Goal: Transaction & Acquisition: Purchase product/service

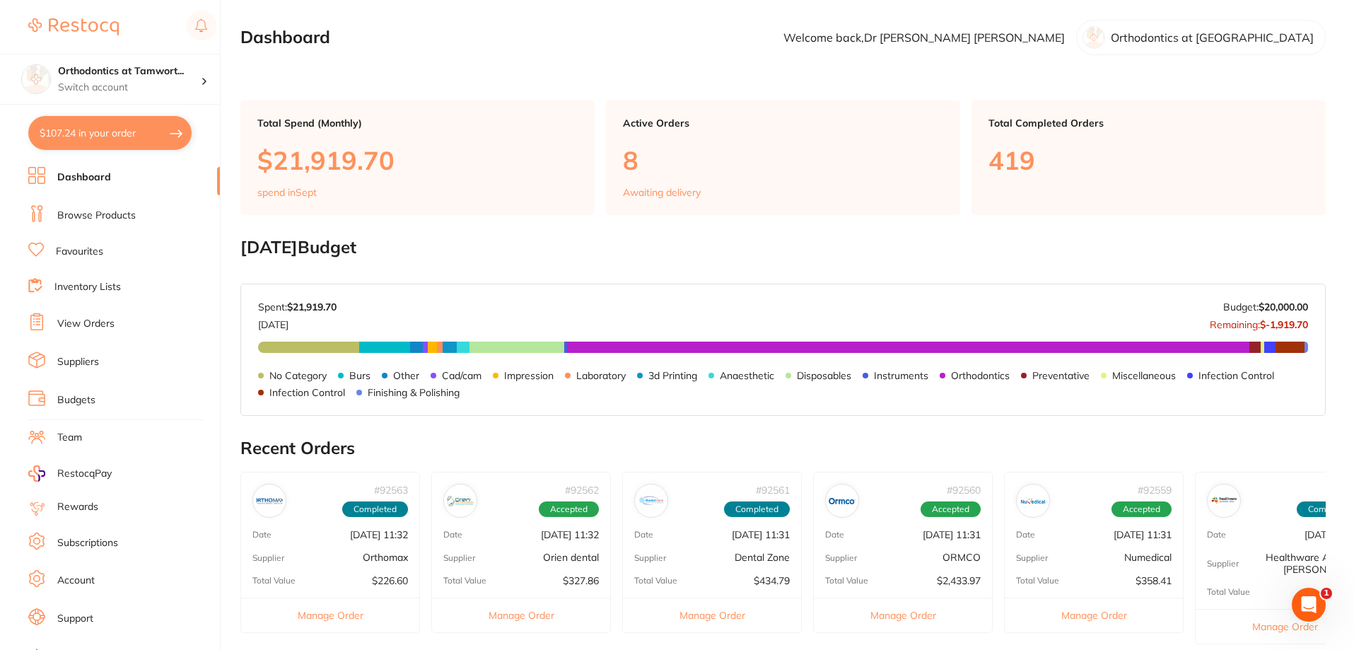
click at [124, 136] on button "$107.24 in your order" at bounding box center [109, 133] width 163 height 34
checkbox input "true"
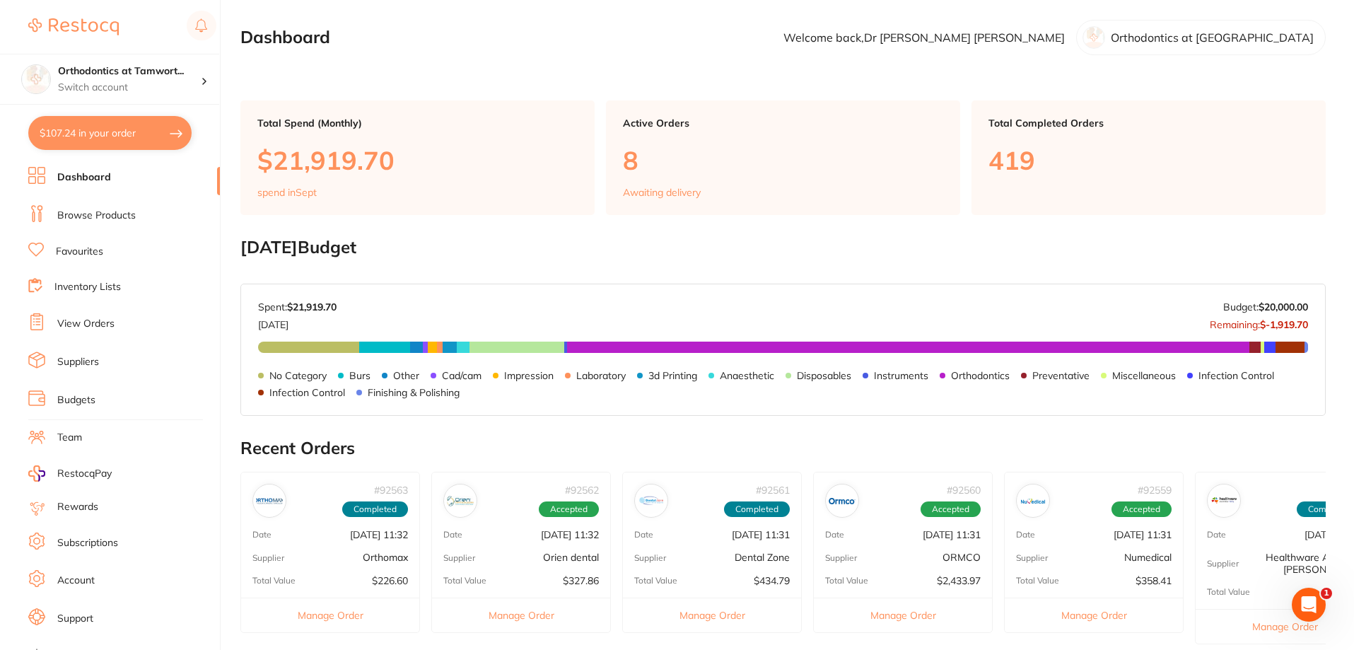
checkbox input "true"
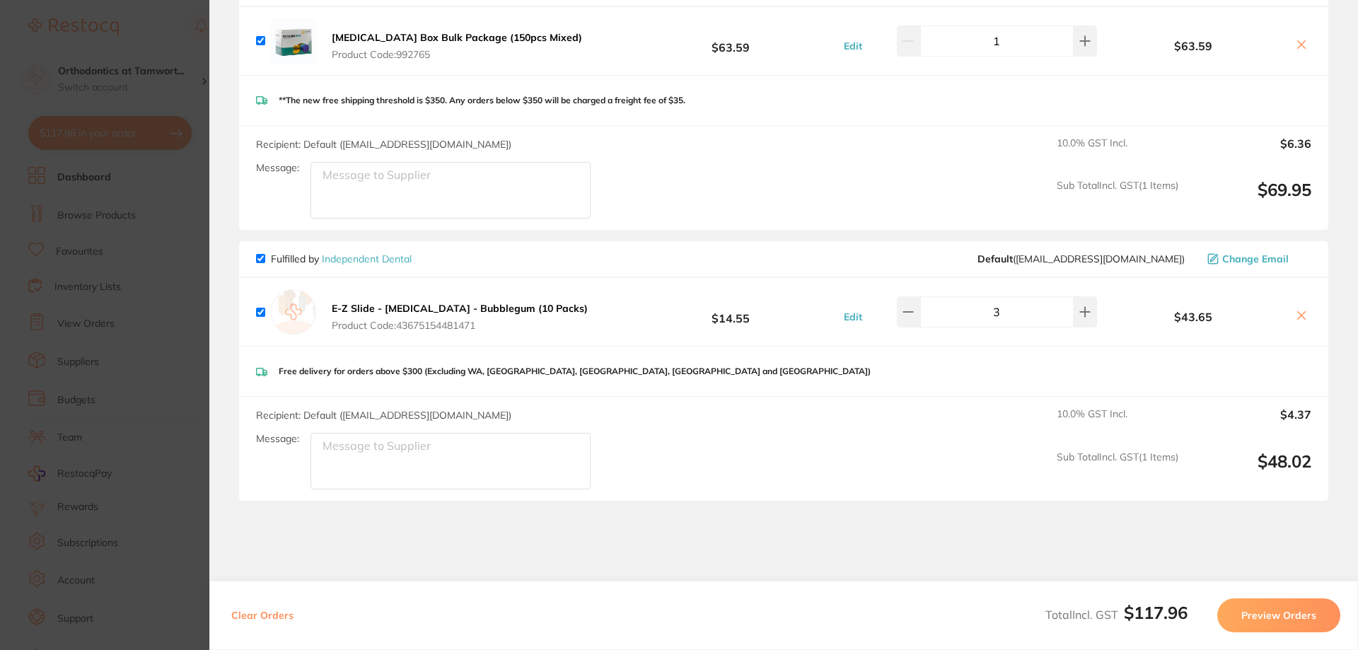
scroll to position [212, 0]
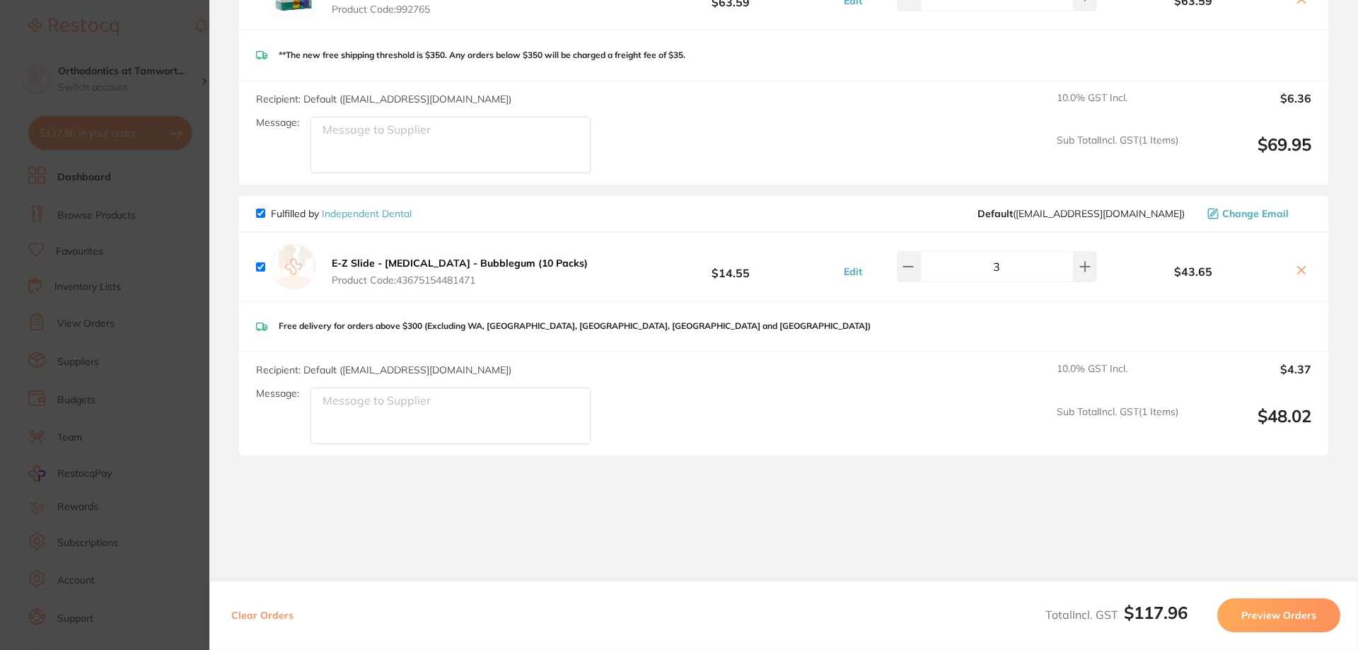
click at [1301, 272] on icon at bounding box center [1301, 269] width 11 height 11
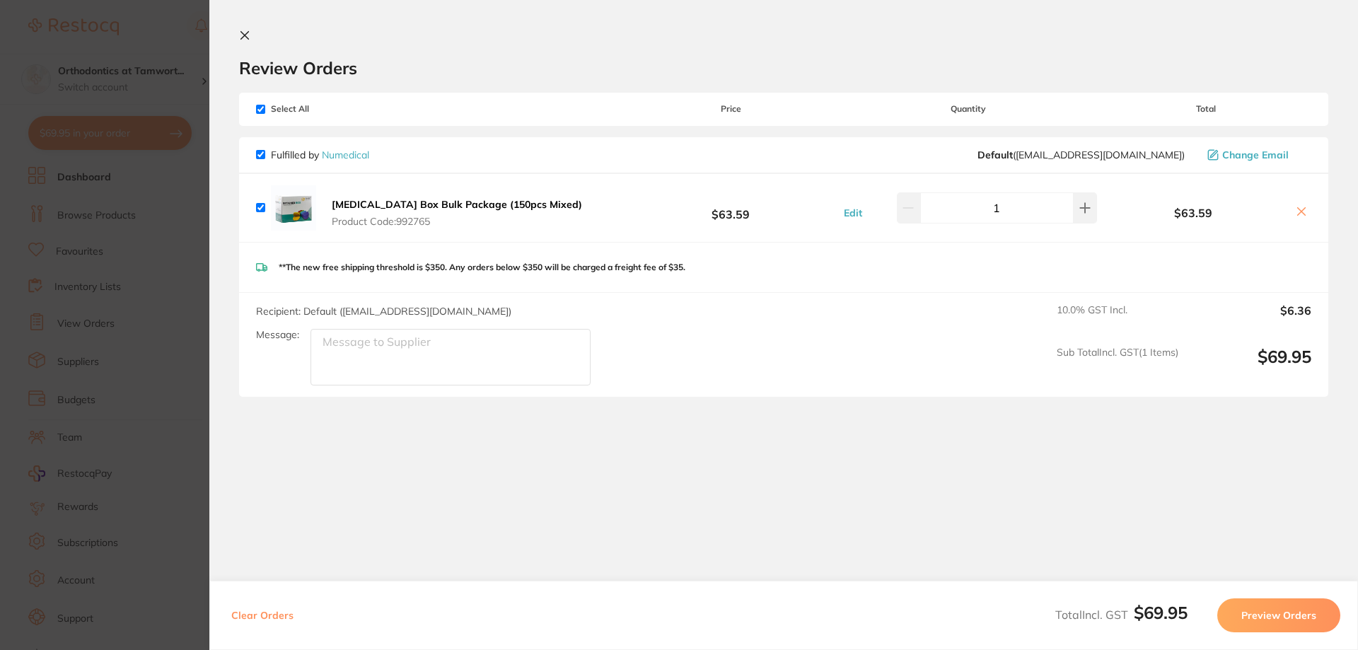
checkbox input "true"
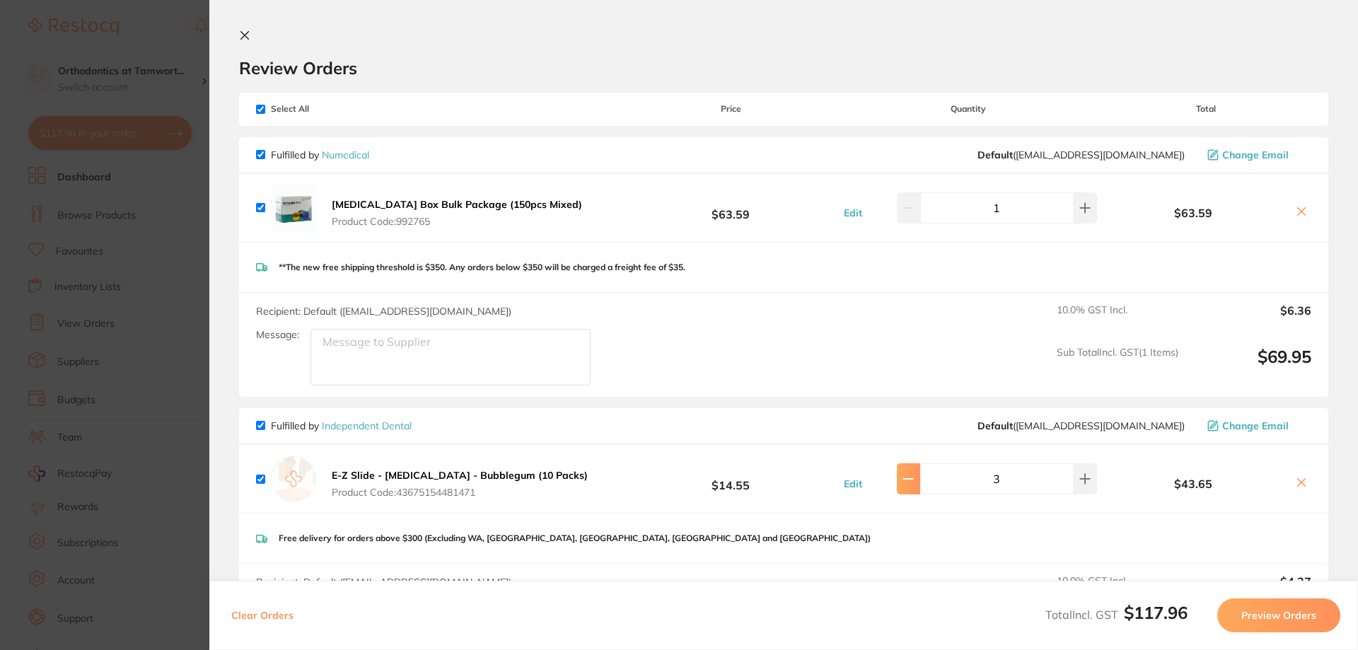
click at [913, 479] on icon at bounding box center [908, 479] width 9 height 0
type input "1"
click at [1296, 478] on icon at bounding box center [1301, 482] width 11 height 11
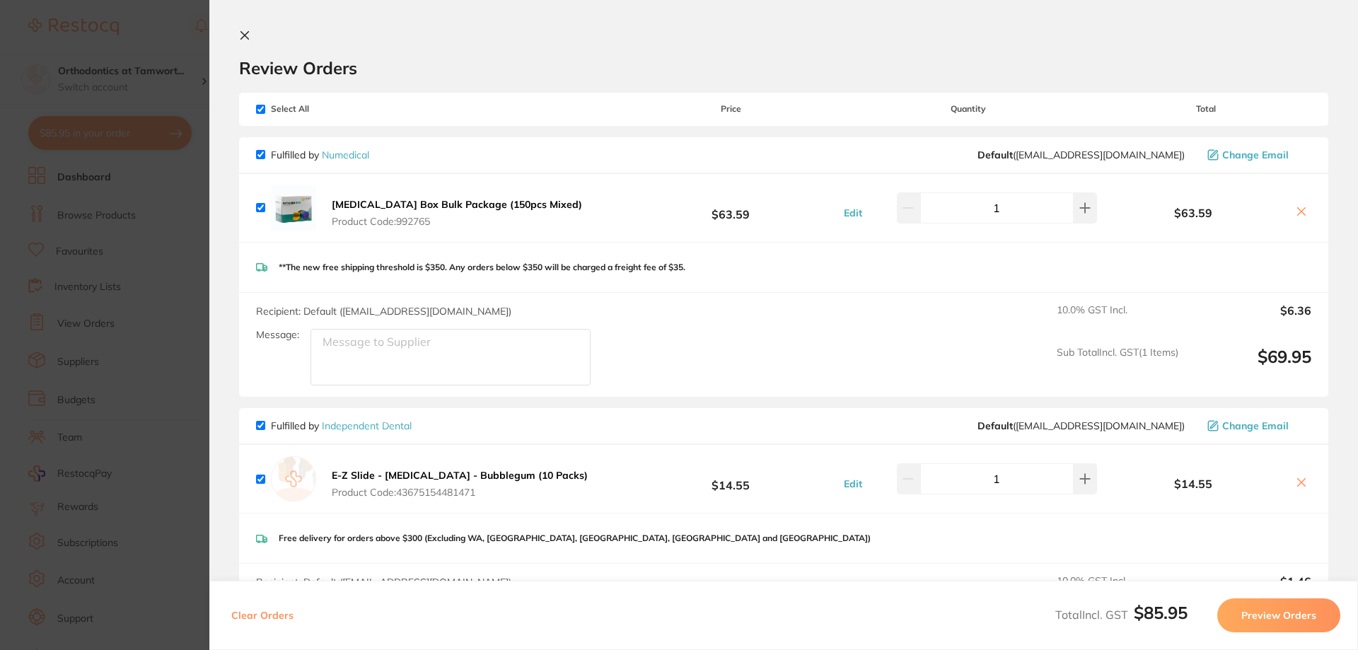
click at [1296, 478] on icon at bounding box center [1301, 482] width 11 height 11
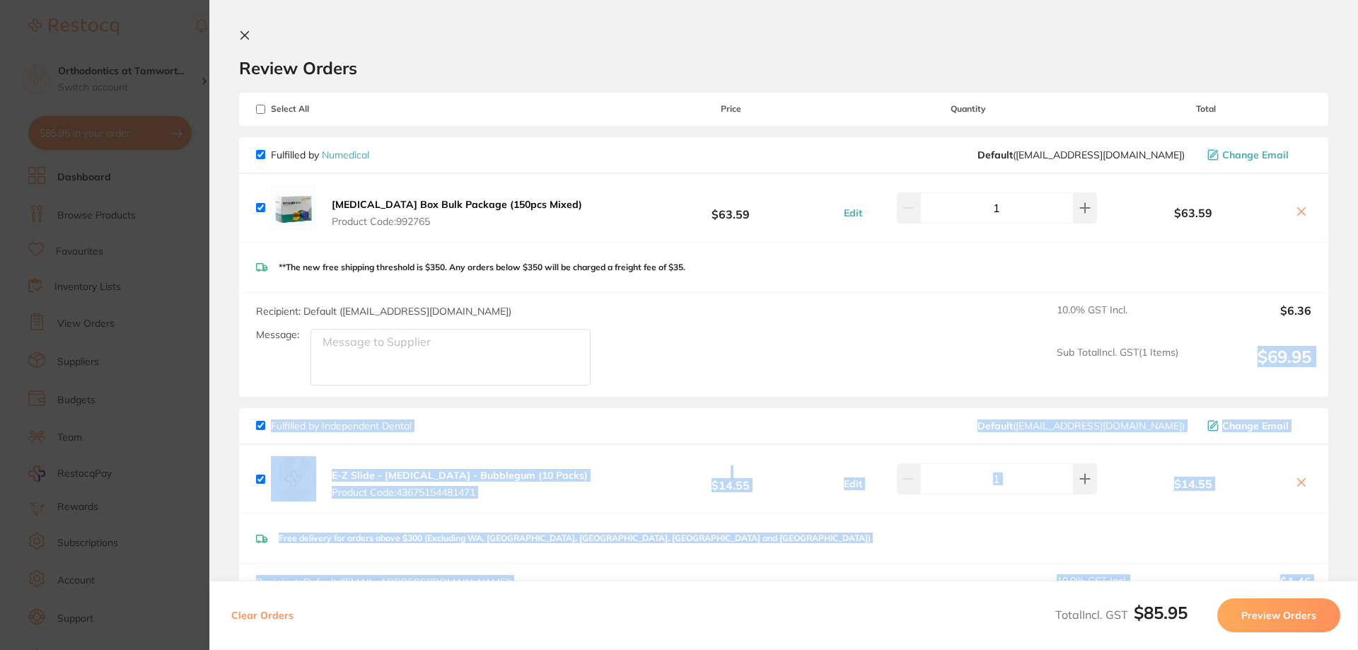
click at [1295, 478] on section "Review Orders Your orders are being processed and we will notify you once we ha…" at bounding box center [783, 325] width 1149 height 650
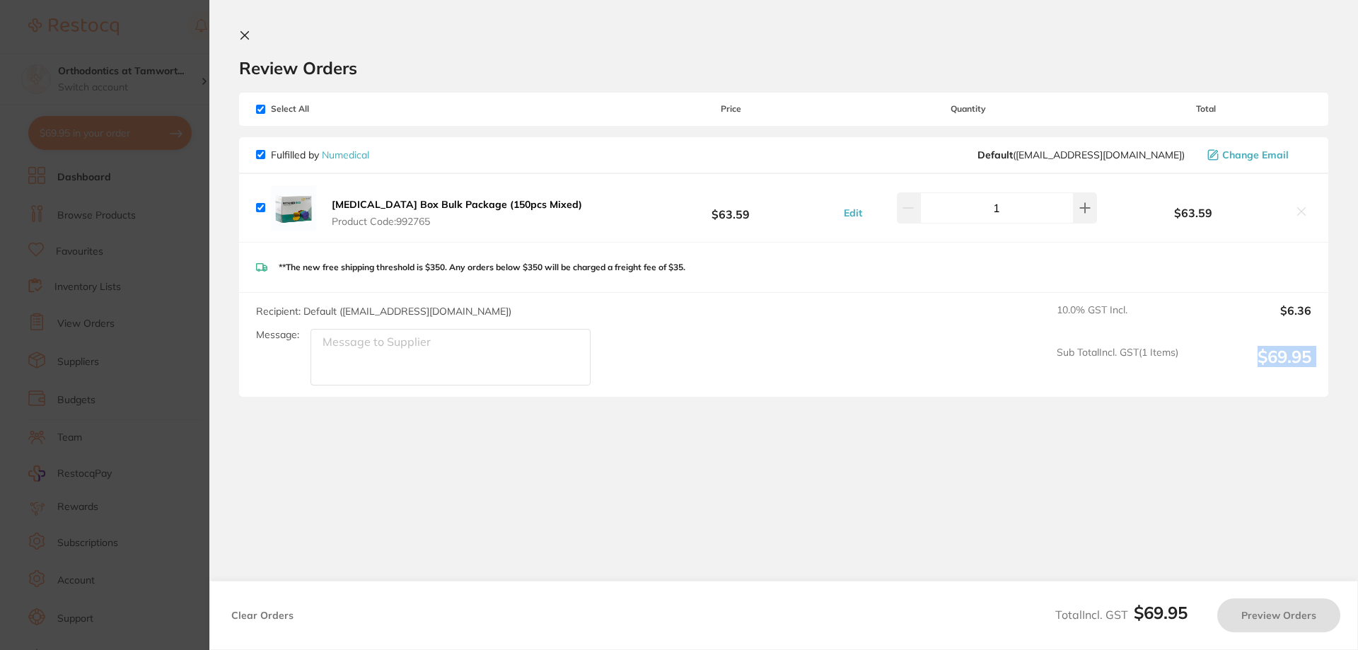
checkbox input "true"
click at [1295, 478] on section "Review Orders Your orders are being processed and we will notify you once we ha…" at bounding box center [783, 311] width 1149 height 622
click at [1091, 431] on section "Review Orders Your orders are being processed and we will notify you once we ha…" at bounding box center [783, 311] width 1149 height 622
click at [156, 279] on section "Update RRP Set your pre negotiated price for this item. Item Agreed RRP (excl. …" at bounding box center [679, 325] width 1358 height 650
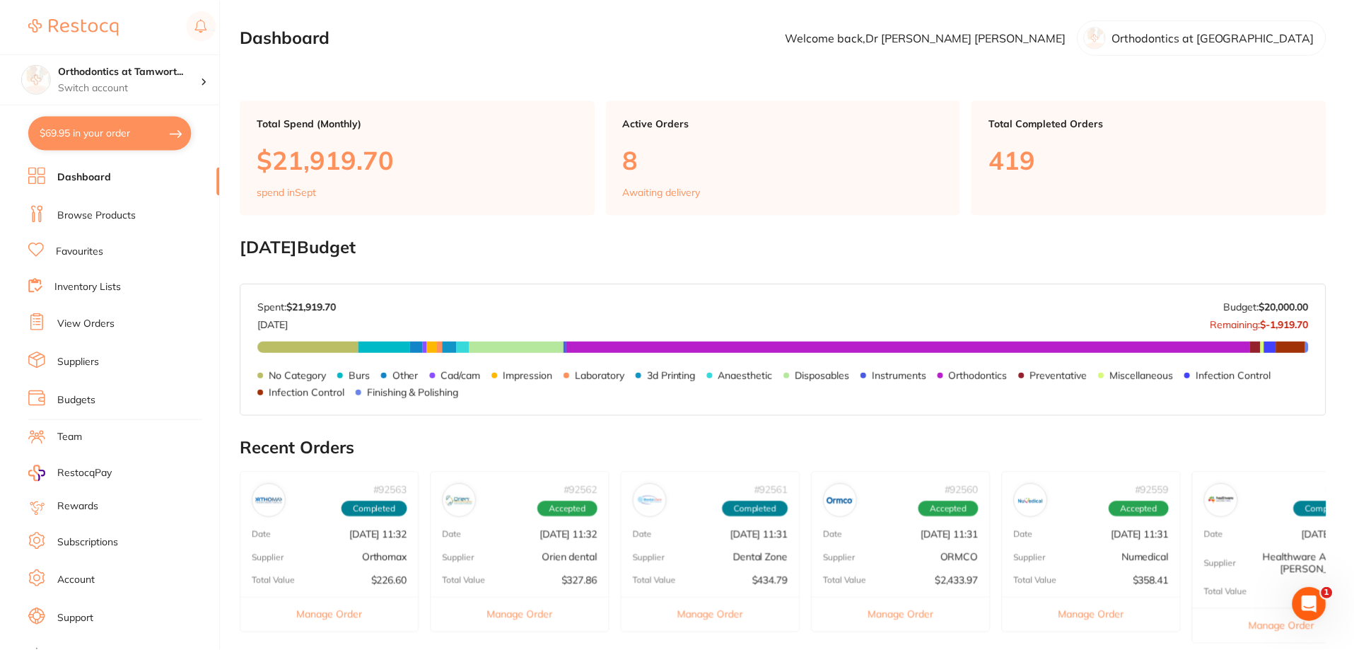
scroll to position [1, 0]
click at [93, 214] on link "Browse Products" at bounding box center [96, 216] width 79 height 14
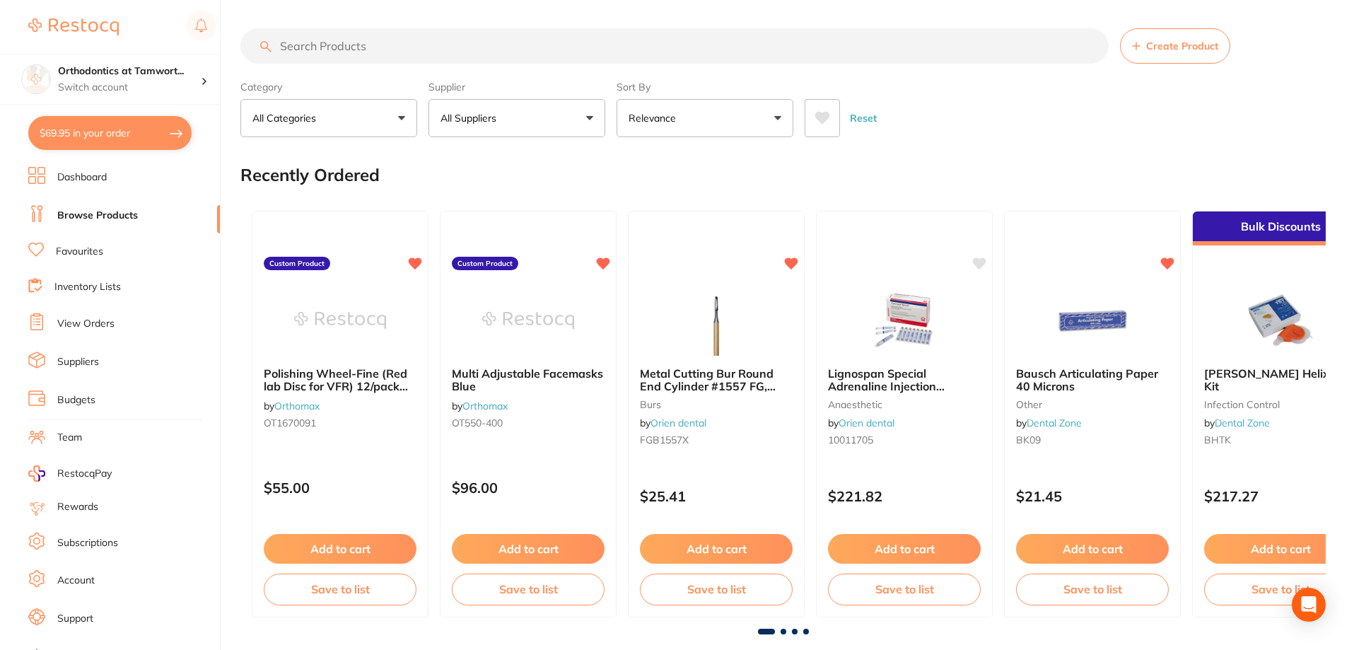
click at [380, 50] on input "search" at bounding box center [674, 45] width 868 height 35
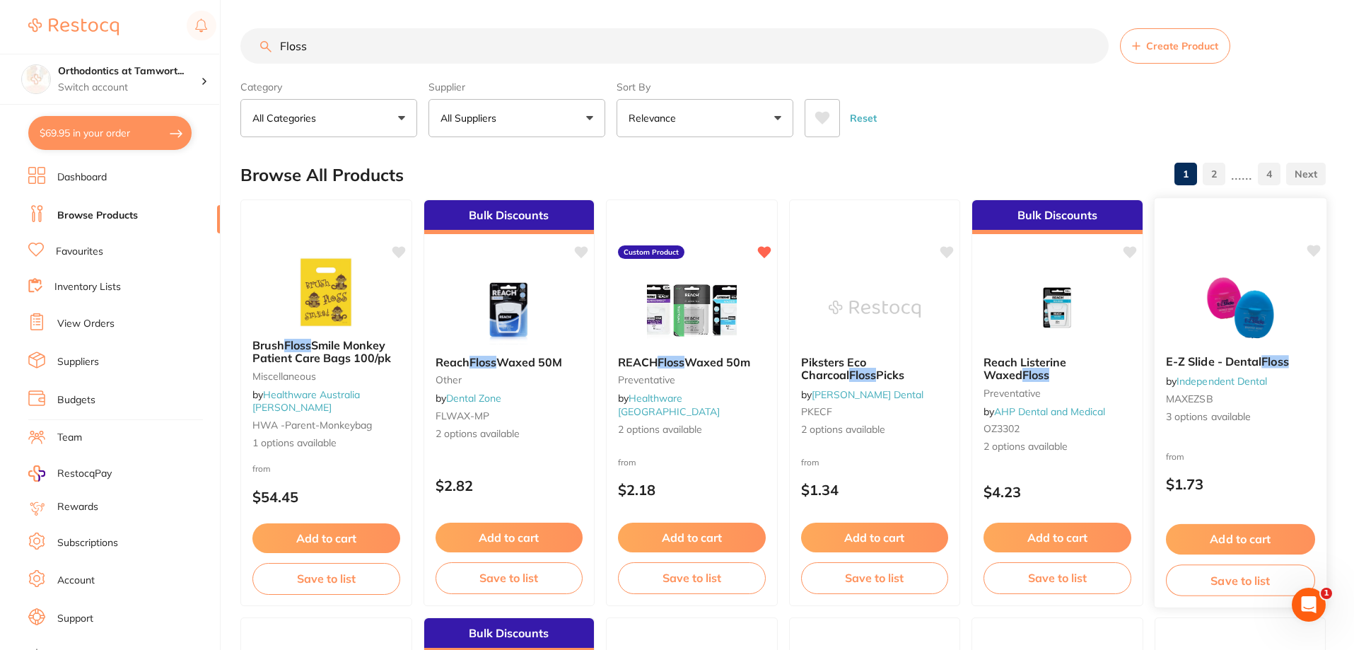
type input "Floss"
click at [1235, 420] on span "3 options available" at bounding box center [1239, 417] width 149 height 14
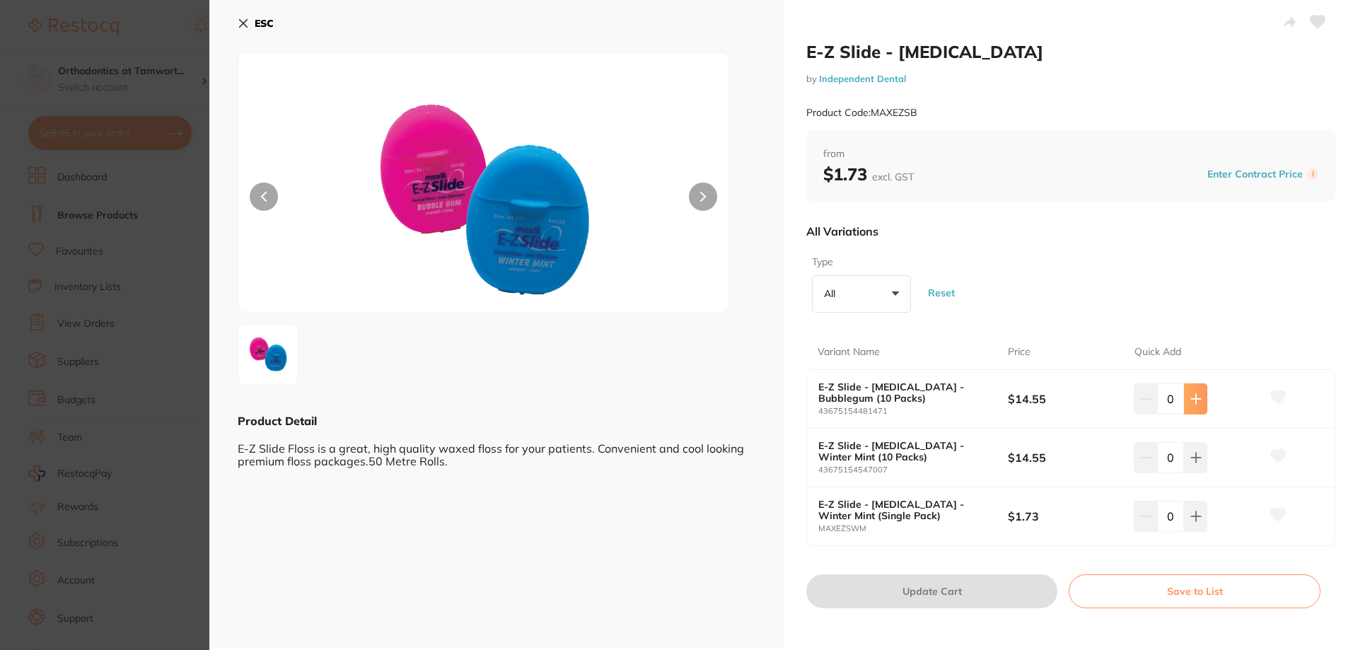
click at [1199, 407] on button at bounding box center [1195, 398] width 23 height 31
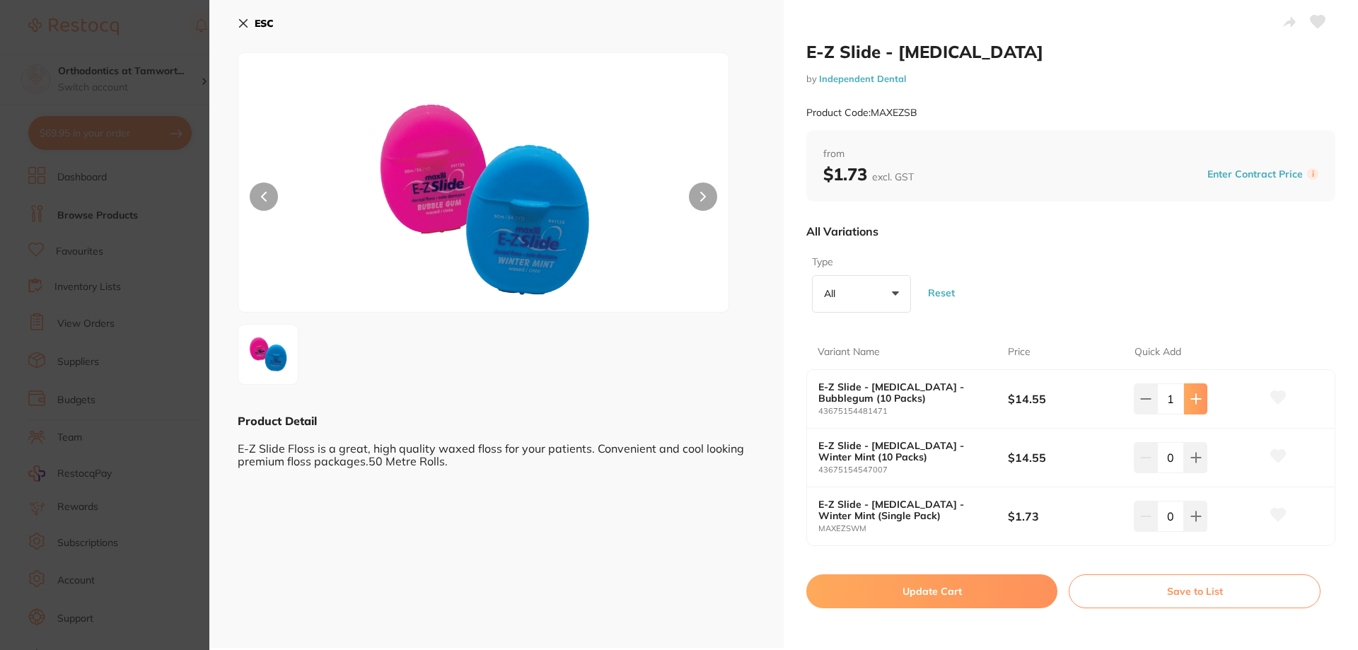
click at [1199, 407] on button at bounding box center [1195, 398] width 23 height 31
click at [1150, 409] on button at bounding box center [1145, 398] width 23 height 31
type input "2"
click at [914, 594] on button "Update Cart" at bounding box center [931, 591] width 251 height 34
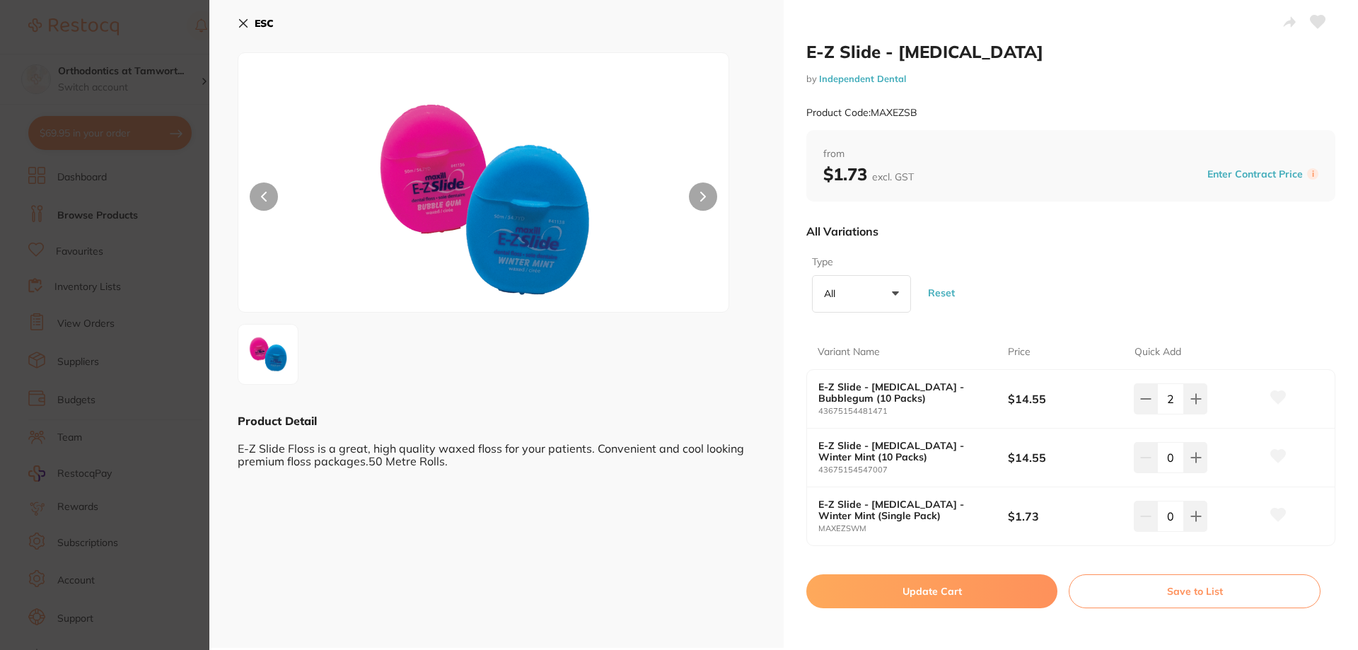
checkbox input "false"
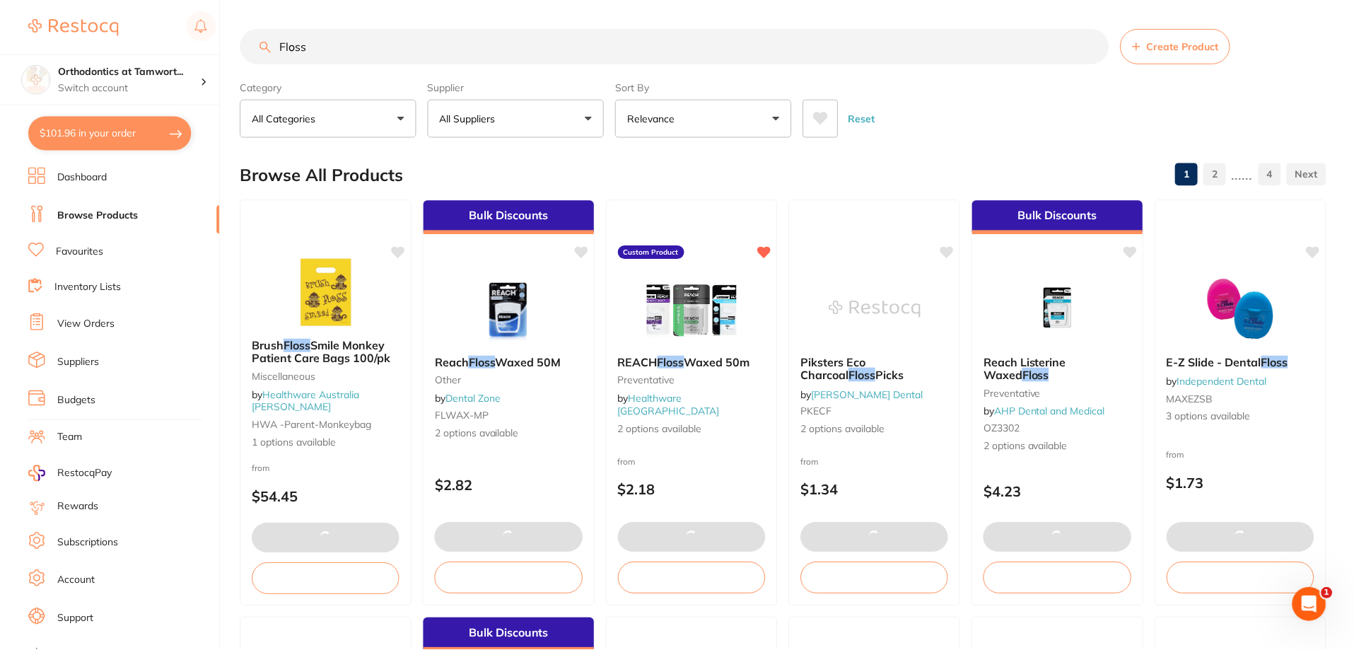
scroll to position [1, 0]
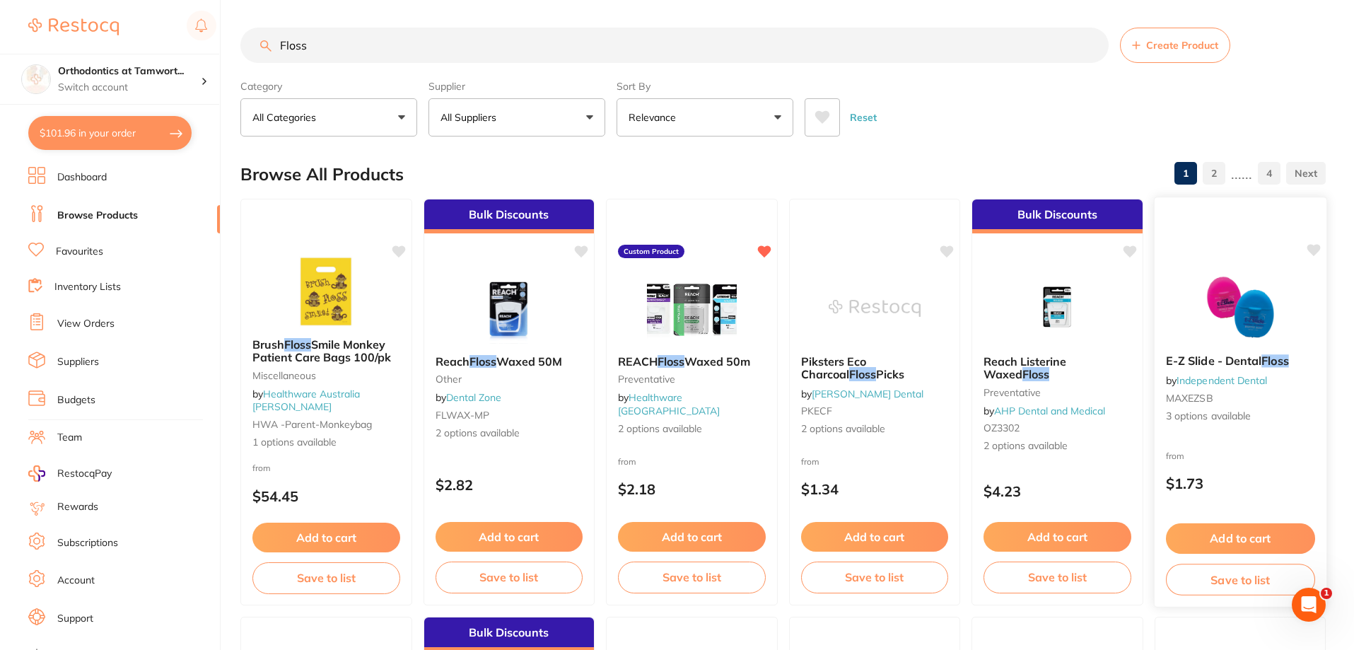
click at [1251, 586] on button "Save to list" at bounding box center [1239, 580] width 149 height 32
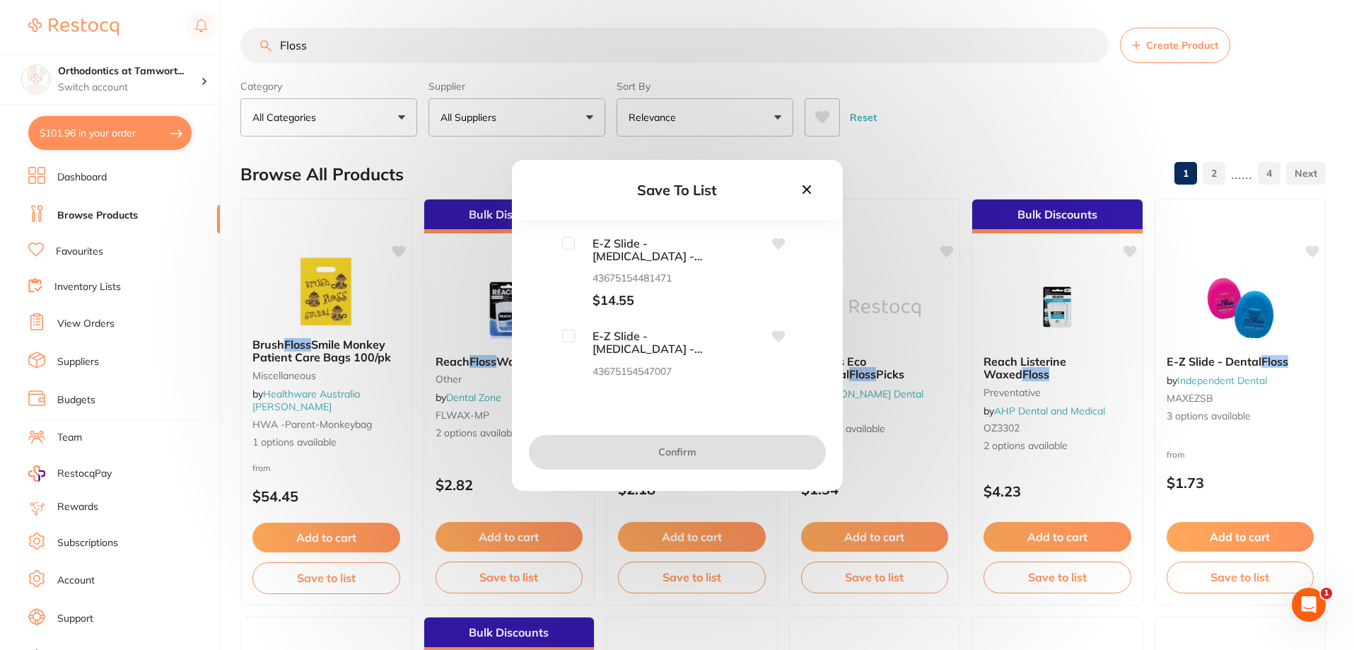
click at [571, 248] on input "checkbox" at bounding box center [568, 243] width 13 height 13
checkbox input "true"
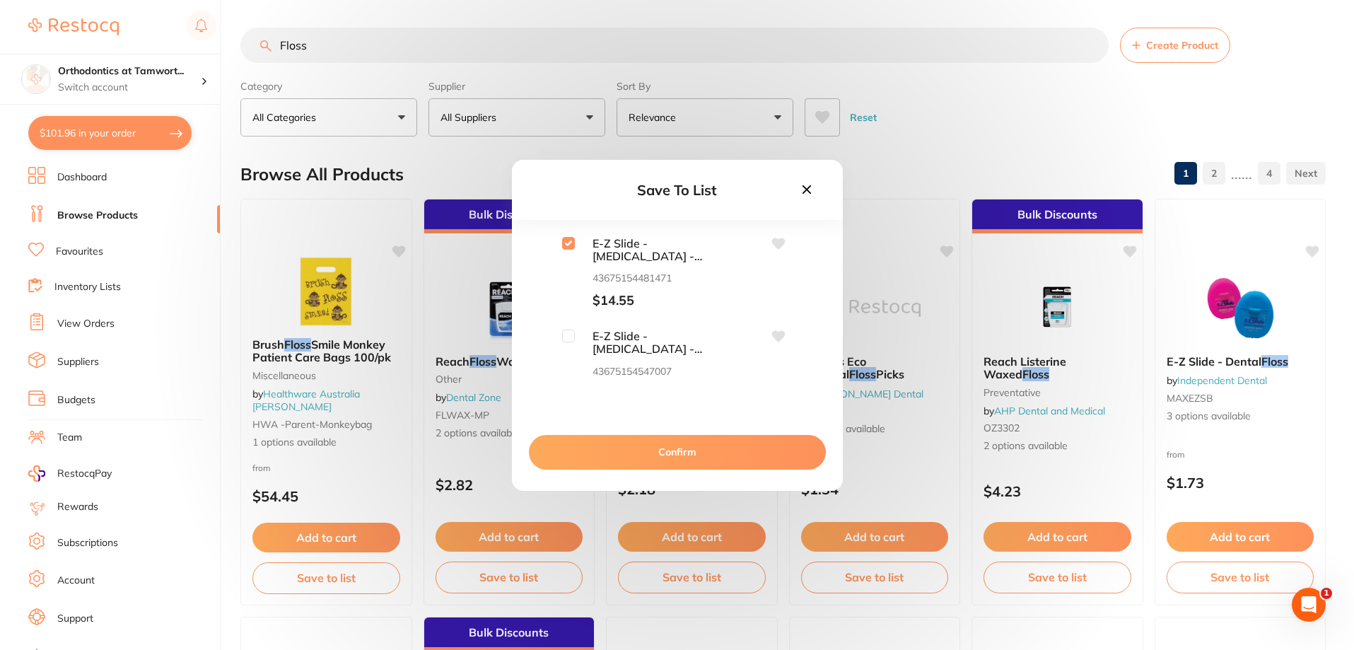
click at [571, 339] on input "checkbox" at bounding box center [568, 336] width 13 height 13
checkbox input "true"
click at [715, 445] on button "Confirm" at bounding box center [677, 452] width 297 height 34
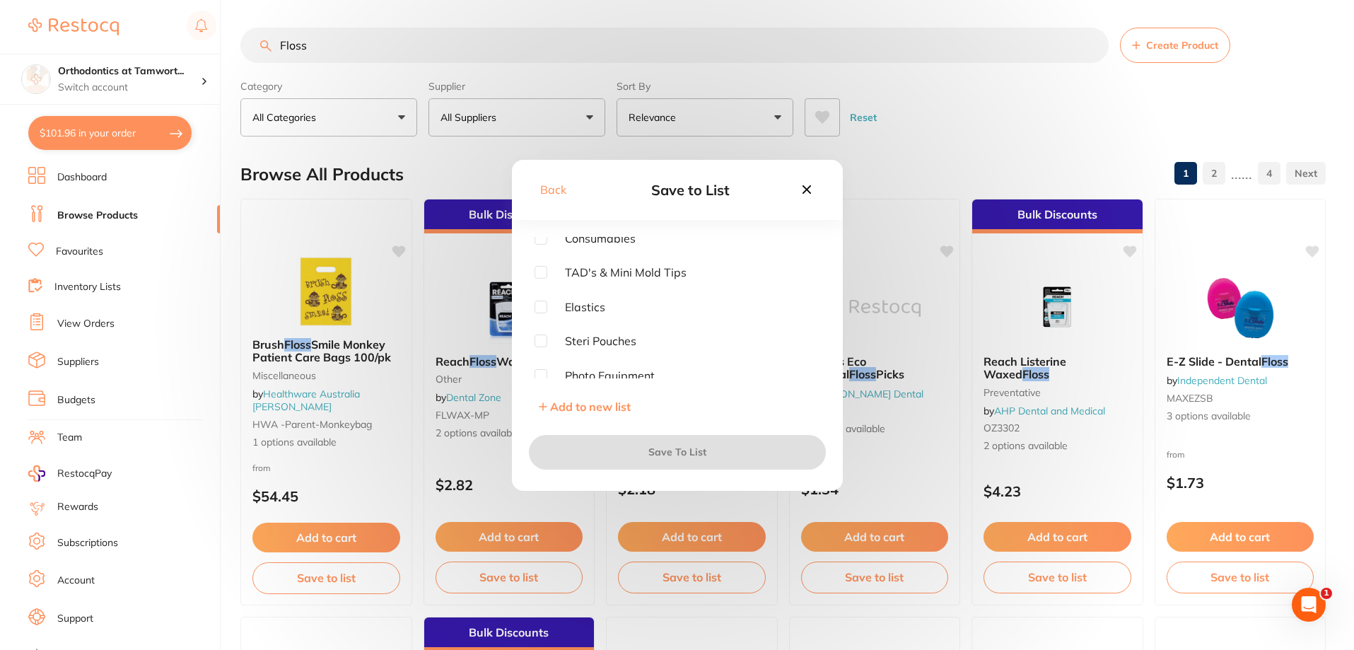
scroll to position [71, 0]
click at [547, 307] on input "checkbox" at bounding box center [541, 309] width 13 height 13
checkbox input "true"
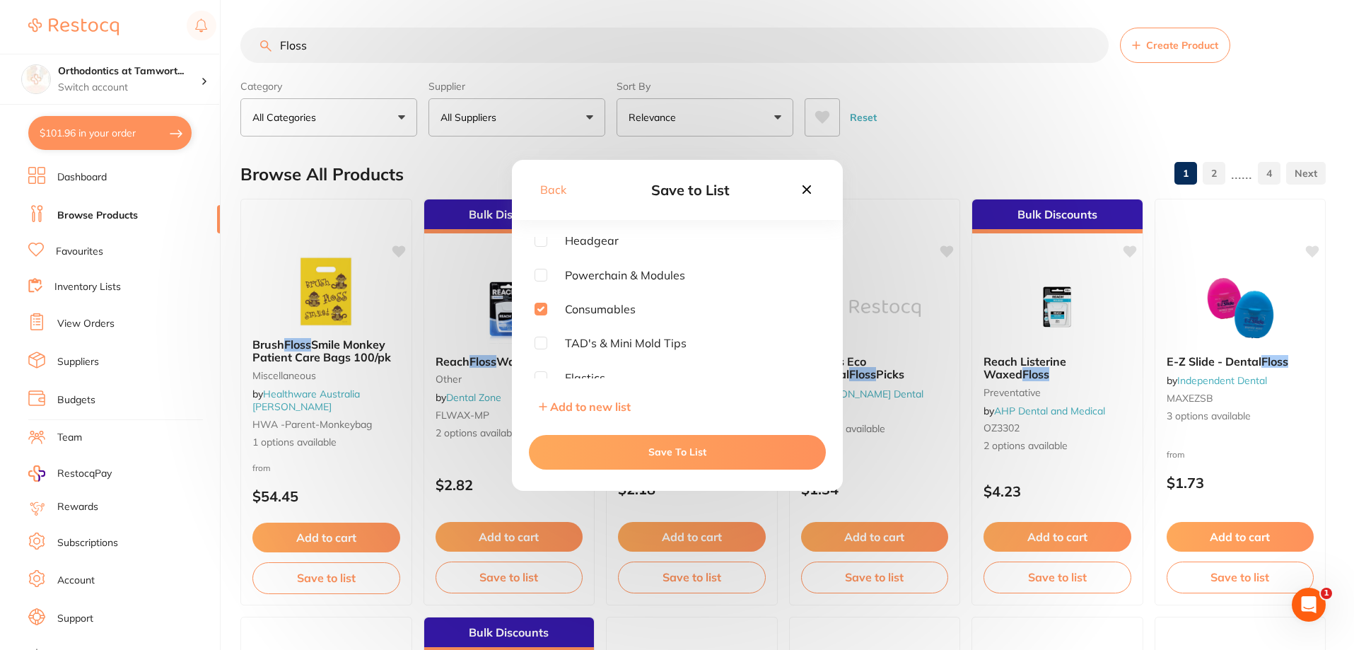
click at [679, 453] on button "Save To List" at bounding box center [677, 452] width 297 height 34
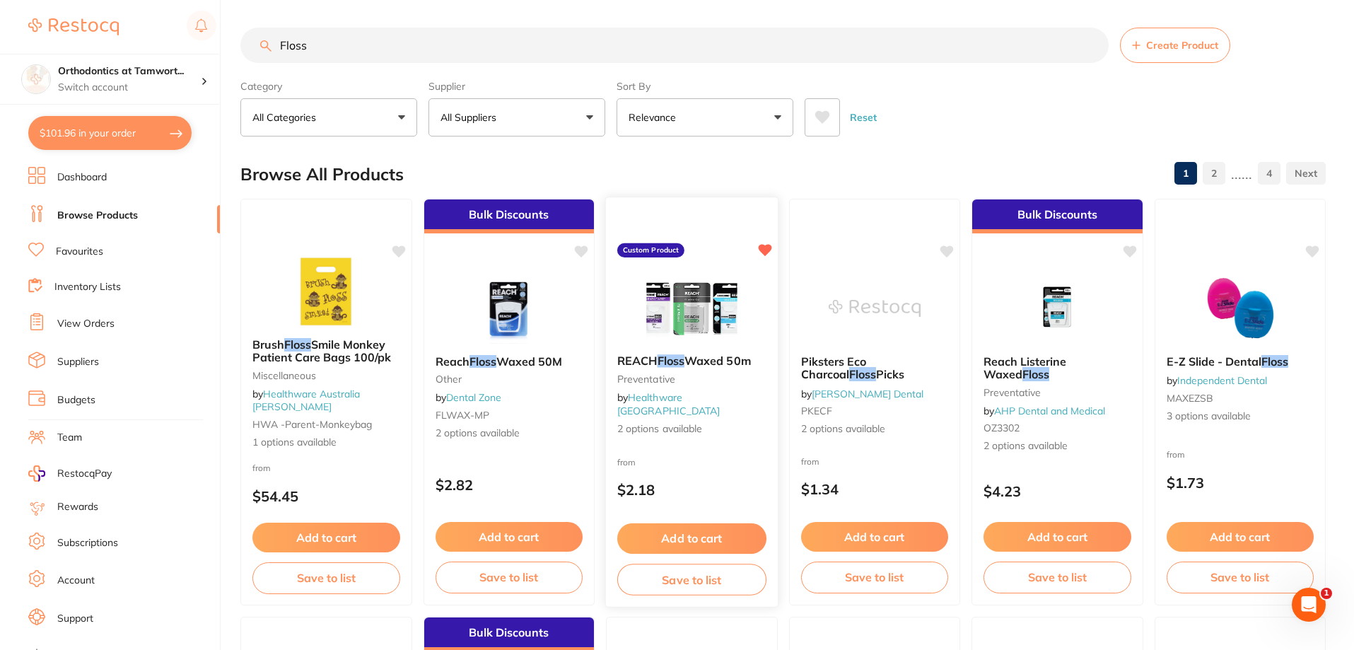
click at [683, 317] on img at bounding box center [692, 307] width 93 height 71
